Goal: Information Seeking & Learning: Learn about a topic

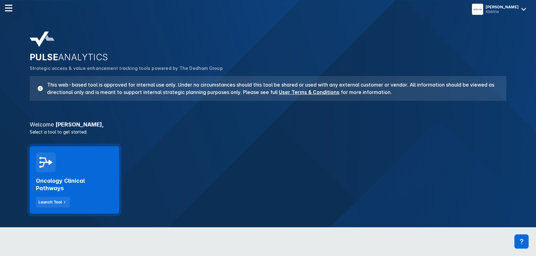
click at [101, 168] on div "Oncology Clinical Pathways Launch Tool" at bounding box center [74, 179] width 89 height 67
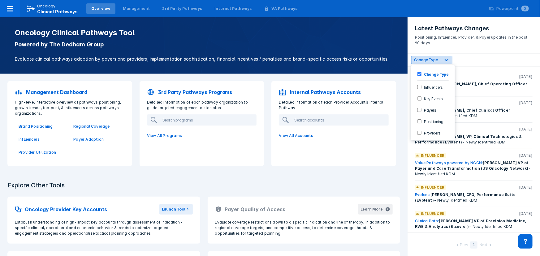
click at [445, 58] on icon at bounding box center [446, 60] width 6 height 6
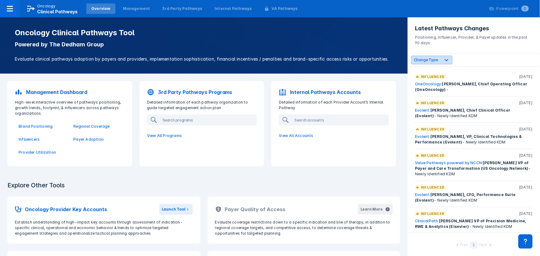
click at [445, 58] on icon at bounding box center [446, 60] width 6 height 6
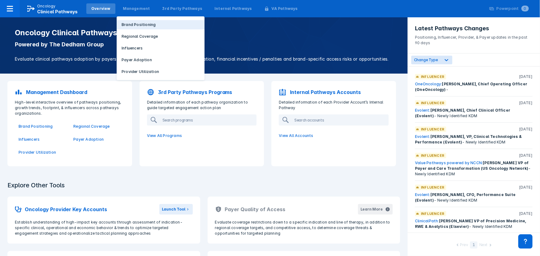
click at [135, 23] on p "Brand Positioning" at bounding box center [139, 25] width 34 height 6
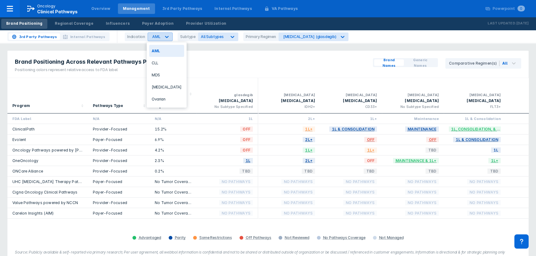
click at [158, 38] on div "AML" at bounding box center [156, 36] width 8 height 5
click at [155, 85] on div "[MEDICAL_DATA]" at bounding box center [166, 87] width 35 height 12
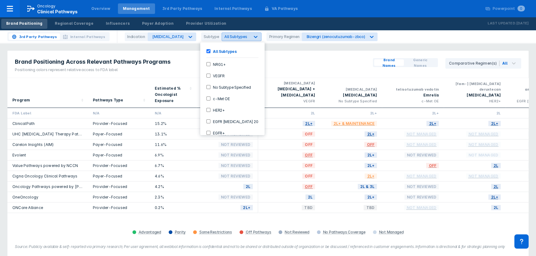
click at [224, 38] on span "All Subtypes" at bounding box center [235, 36] width 23 height 5
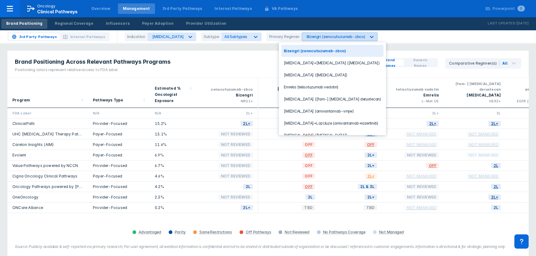
click at [306, 39] on div "Bizengri (zenocutuzumab-zbco)" at bounding box center [335, 36] width 58 height 5
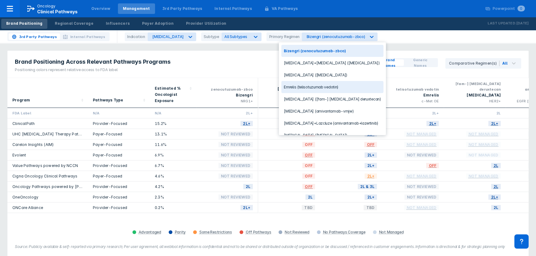
click at [303, 87] on div "Emrelis (telisotuzumab vedotin)" at bounding box center [332, 87] width 102 height 12
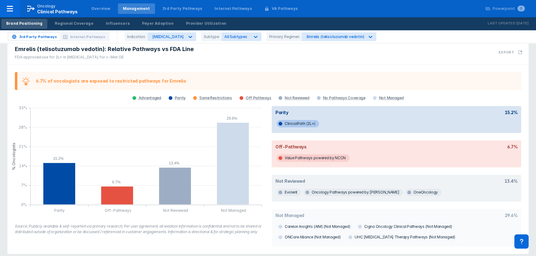
scroll to position [225, 0]
